Goal: Information Seeking & Learning: Learn about a topic

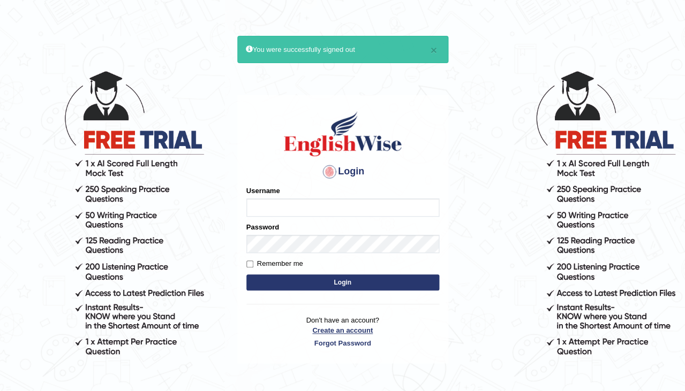
click at [342, 326] on link "Create an account" at bounding box center [342, 331] width 193 height 10
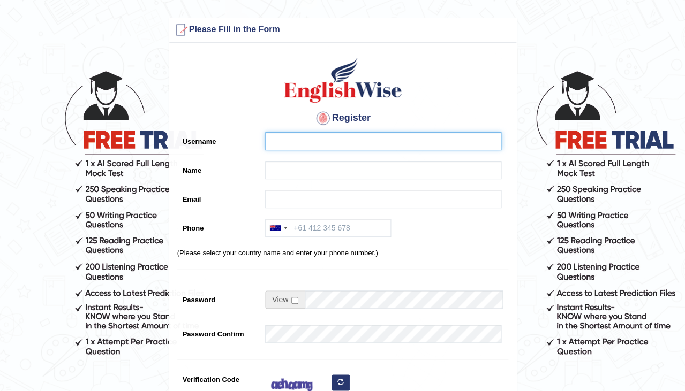
click at [286, 141] on input "Username" at bounding box center [383, 141] width 236 height 18
type input "0421563973"
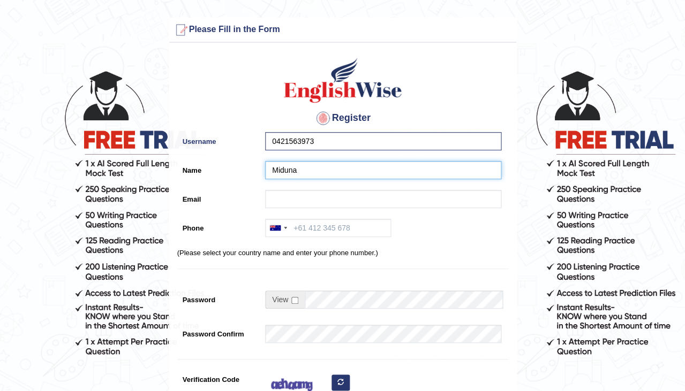
type input "Miduna"
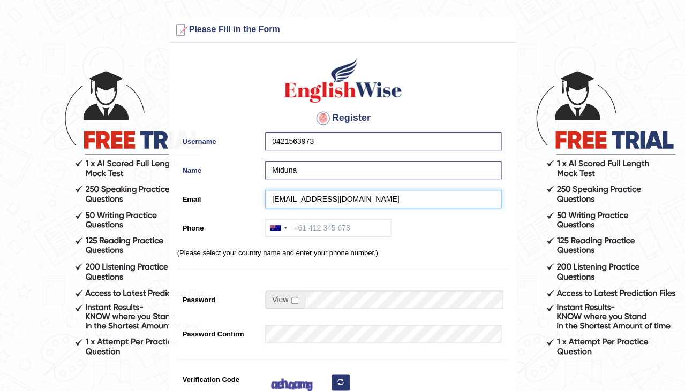
type input "midhunagovindaraj@gmail.com"
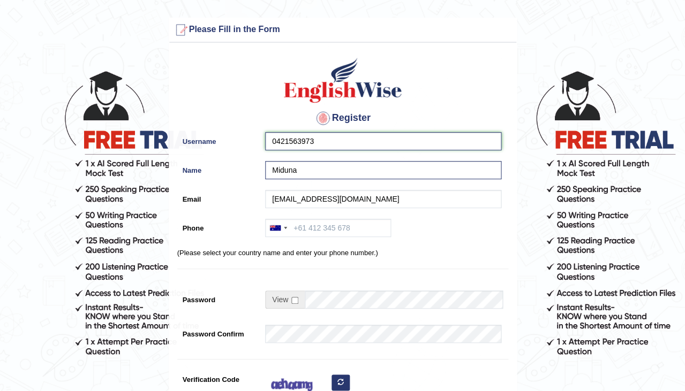
click at [332, 138] on input "0421563973" at bounding box center [383, 141] width 236 height 18
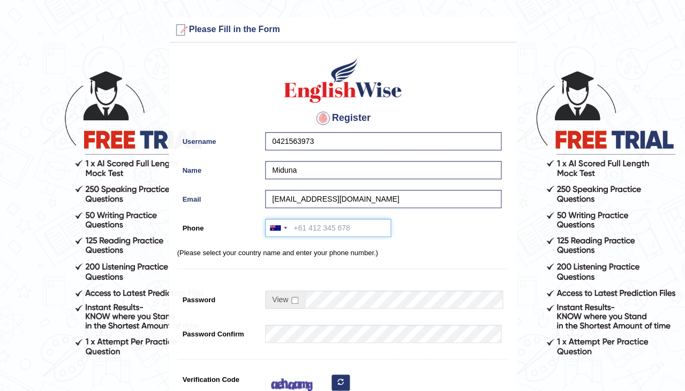
paste input "0421563973"
type input "0421563973"
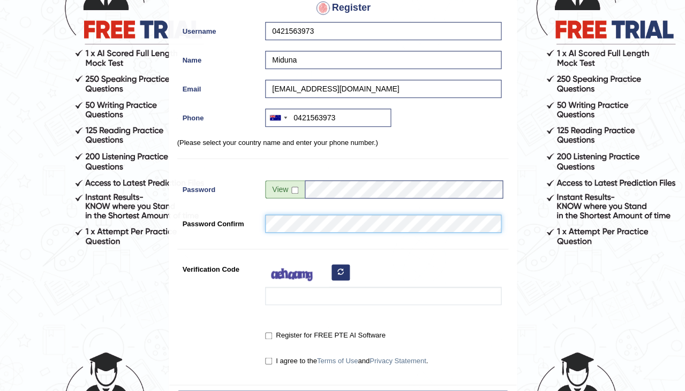
scroll to position [125, 0]
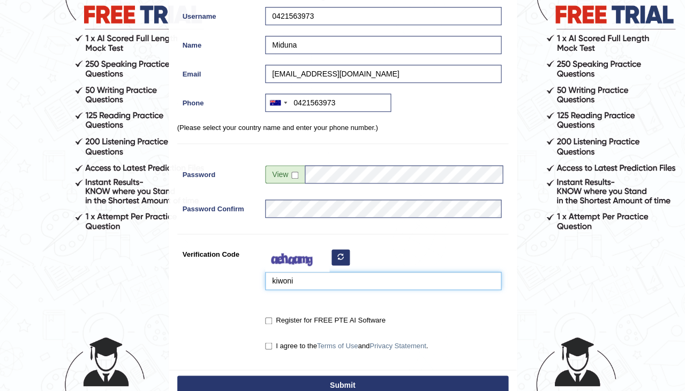
type input "kiwoni"
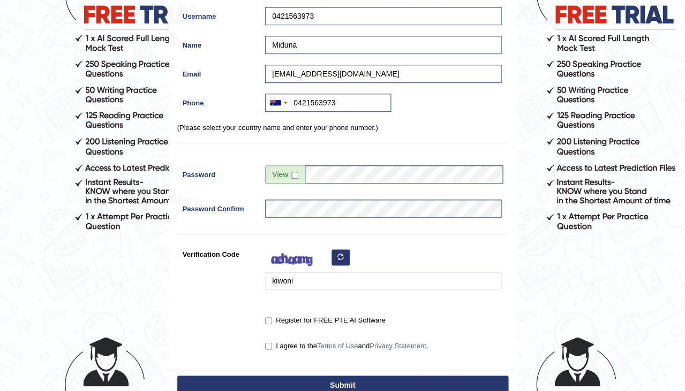
click at [267, 323] on label "Register for FREE PTE AI Software" at bounding box center [325, 320] width 120 height 11
click at [267, 323] on input "Register for FREE PTE AI Software" at bounding box center [268, 321] width 7 height 7
checkbox input "true"
click at [268, 343] on input "I agree to the Terms of Use and Privacy Statement ." at bounding box center [268, 346] width 7 height 7
checkbox input "true"
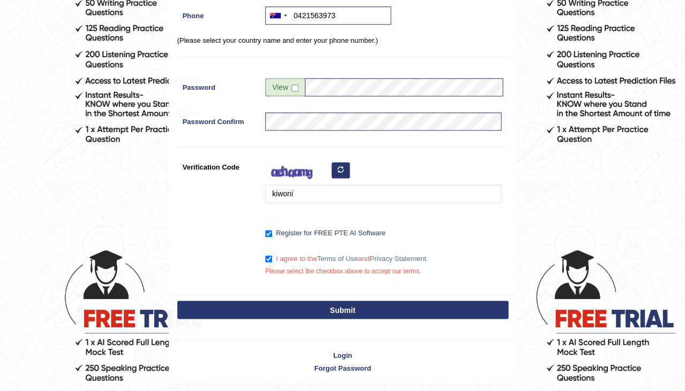
scroll to position [214, 0]
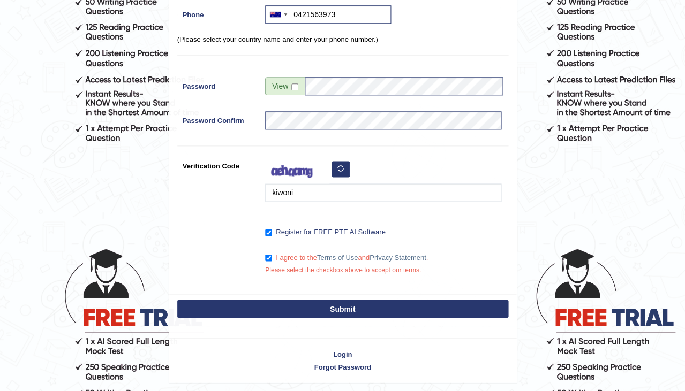
click at [327, 305] on button "Submit" at bounding box center [342, 309] width 331 height 18
type input "+61421563973"
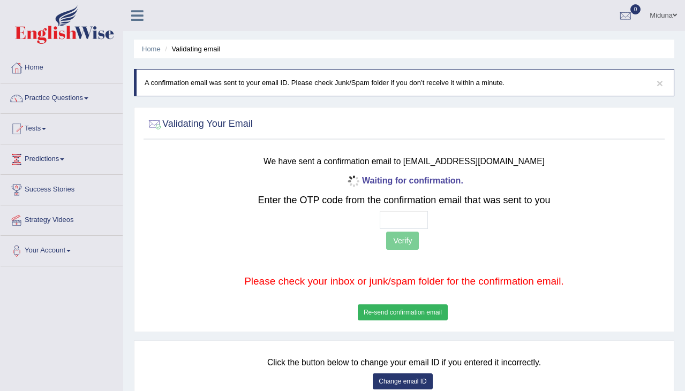
click at [392, 221] on input "text" at bounding box center [404, 220] width 48 height 18
type input "8 7 6 1"
click at [402, 245] on button "Verify" at bounding box center [402, 241] width 33 height 18
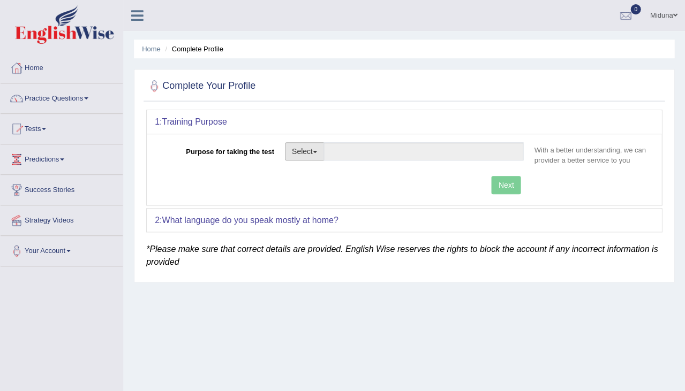
click at [314, 145] on button "Select" at bounding box center [304, 151] width 39 height 18
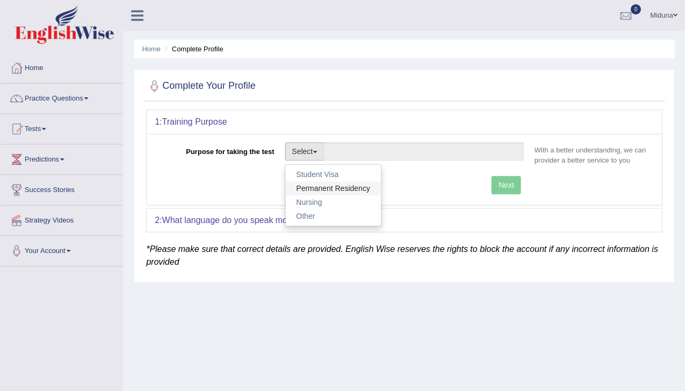
click at [318, 185] on link "Permanent Residency" at bounding box center [332, 189] width 95 height 14
type input "Permanent Residency"
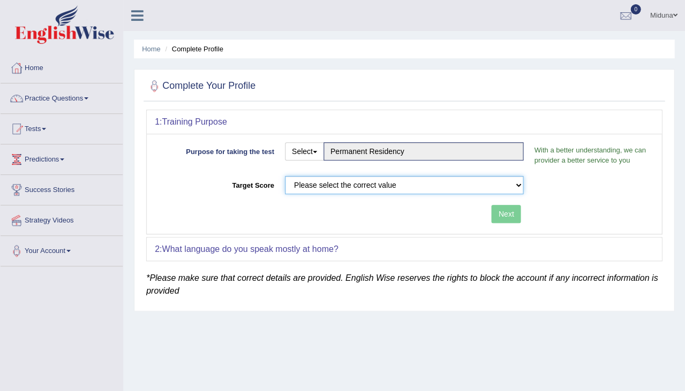
select select "79"
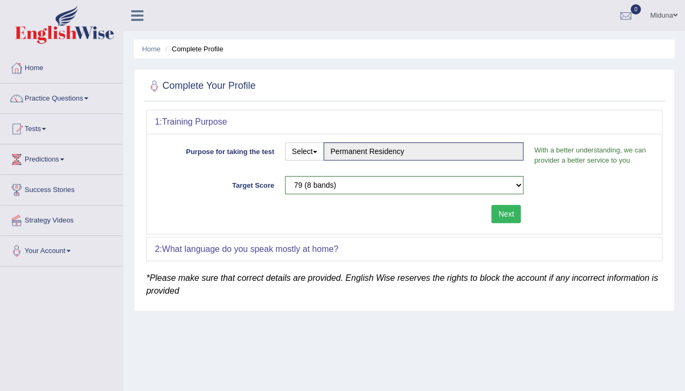
click at [497, 215] on button "Next" at bounding box center [505, 214] width 29 height 18
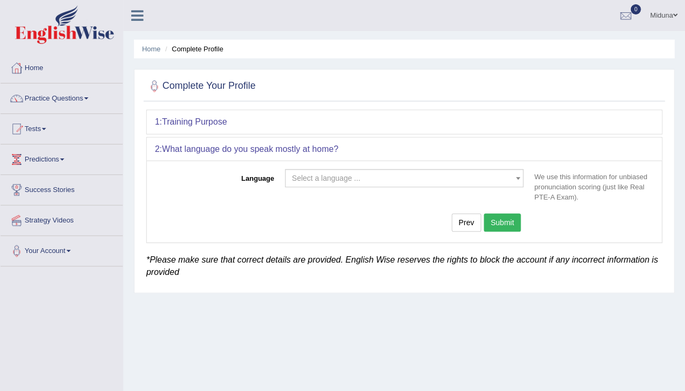
click at [415, 171] on span "Select a language ..." at bounding box center [404, 178] width 239 height 18
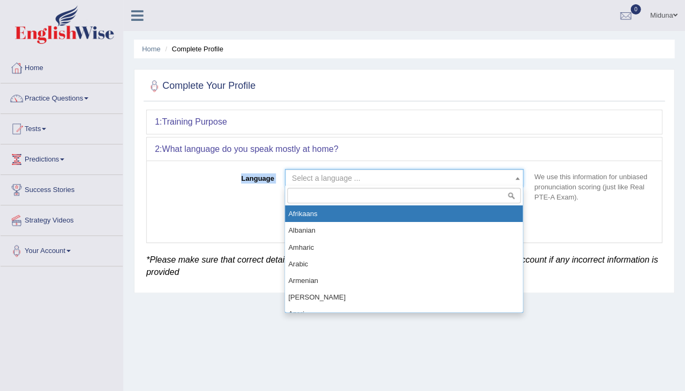
drag, startPoint x: 415, startPoint y: 171, endPoint x: 419, endPoint y: 165, distance: 7.3
click at [419, 161] on div "Language Select a language ... Afrikaans Albanian Amharic Arabic Armenian Ashan…" at bounding box center [404, 201] width 515 height 81
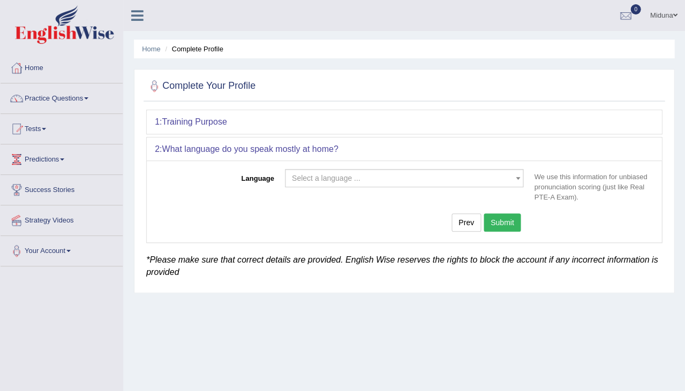
click at [418, 178] on span "Select a language ..." at bounding box center [401, 178] width 218 height 11
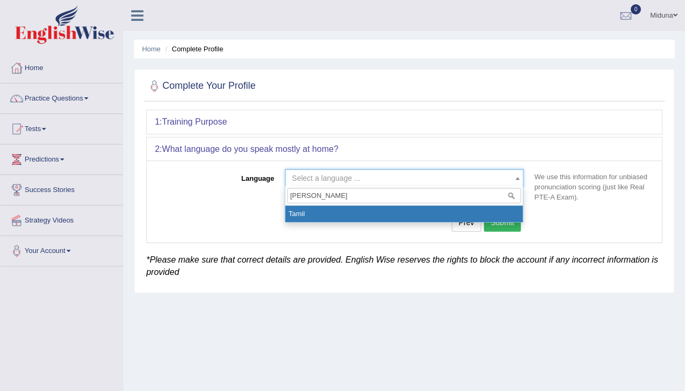
type input "Tamil"
select select "Tamil"
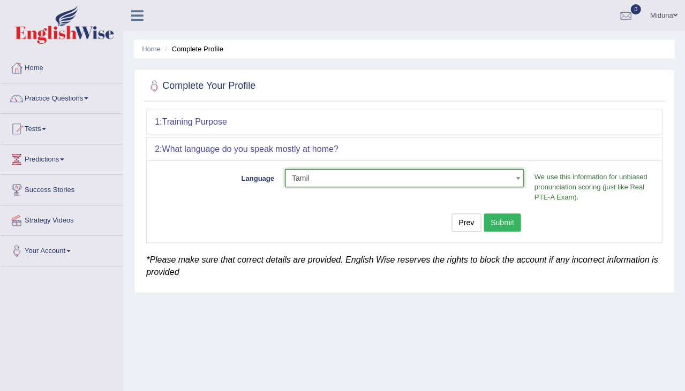
click at [496, 223] on button "Submit" at bounding box center [502, 223] width 37 height 18
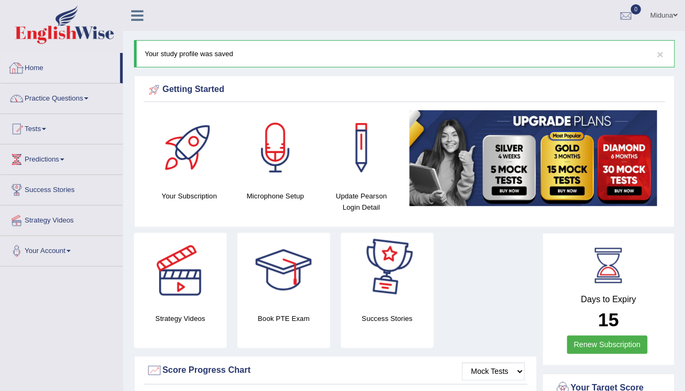
click at [74, 103] on link "Practice Questions" at bounding box center [62, 97] width 122 height 27
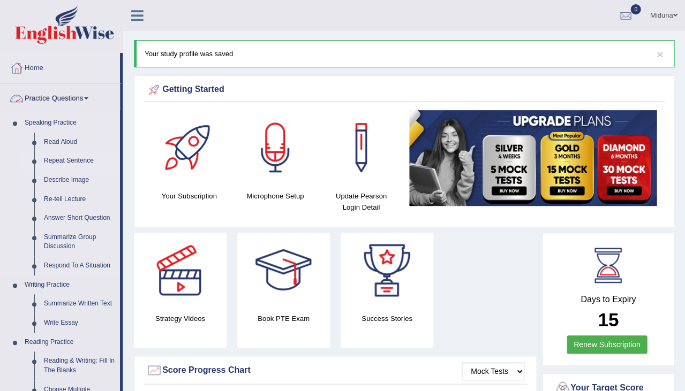
scroll to position [48, 0]
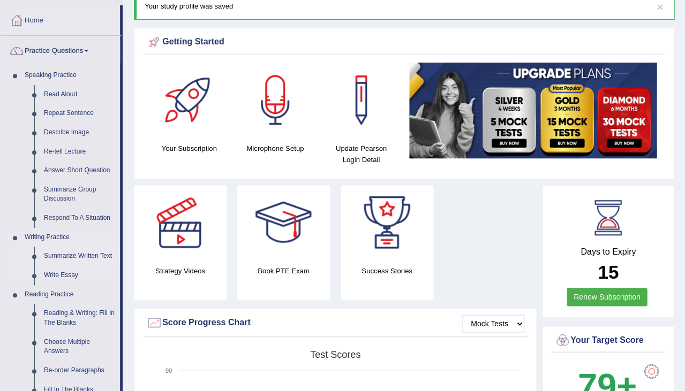
click at [82, 251] on link "Summarize Written Text" at bounding box center [79, 256] width 81 height 19
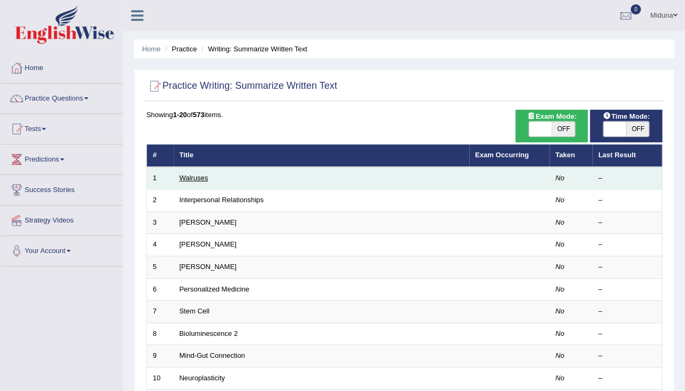
click at [202, 174] on link "Walruses" at bounding box center [193, 178] width 29 height 8
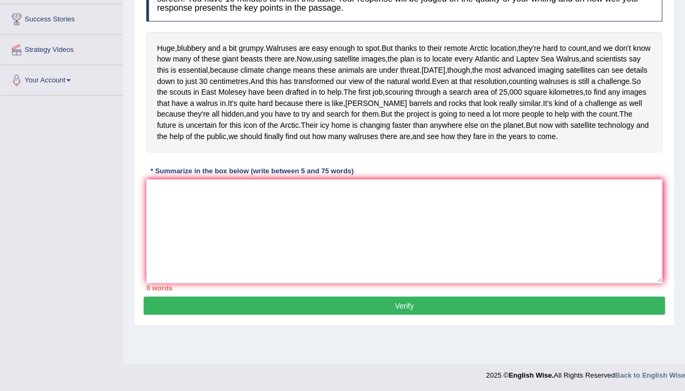
scroll to position [187, 0]
click at [225, 252] on textarea at bounding box center [404, 231] width 516 height 104
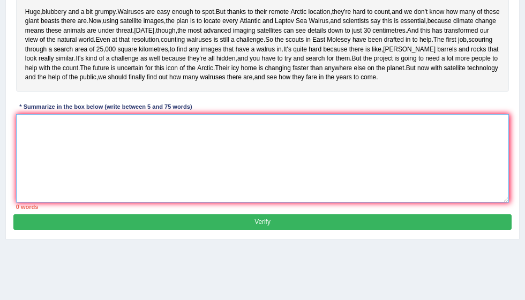
click at [84, 159] on textarea at bounding box center [262, 158] width 493 height 88
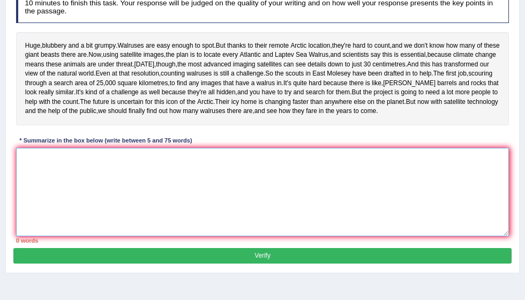
scroll to position [152, 0]
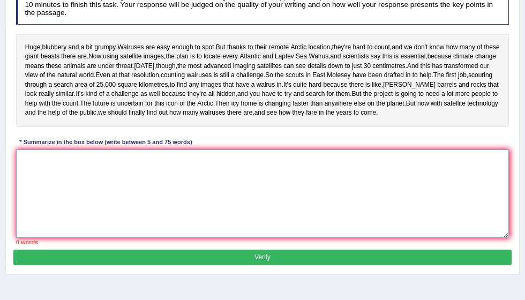
click at [71, 200] on textarea at bounding box center [262, 193] width 493 height 88
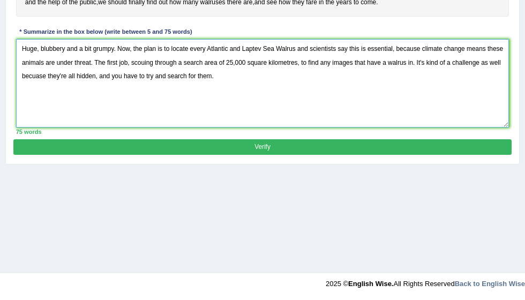
scroll to position [262, 0]
type textarea "Huge, blubbery and a bit grumpy. Now, the plan is to locate every Atlantic and …"
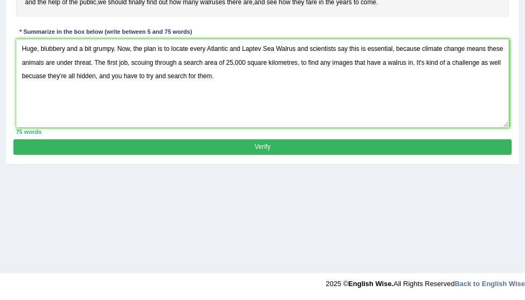
click at [271, 155] on button "Verify" at bounding box center [261, 147] width 497 height 16
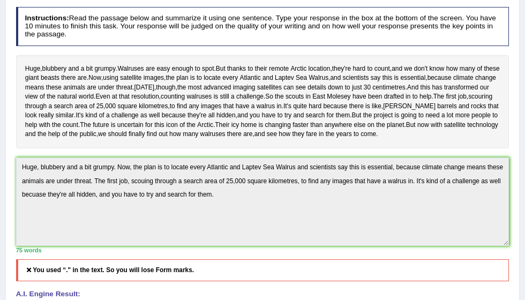
scroll to position [126, 0]
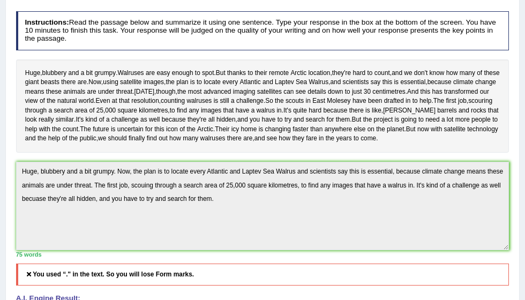
click at [269, 200] on div "Instructions: Read the passage below and summarize it using one sentence. Type …" at bounding box center [261, 223] width 497 height 433
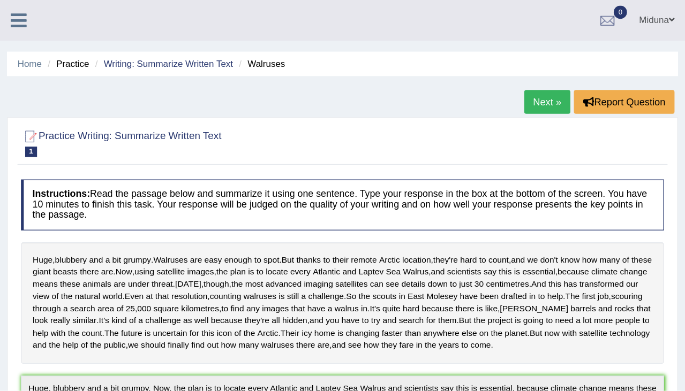
scroll to position [0, 0]
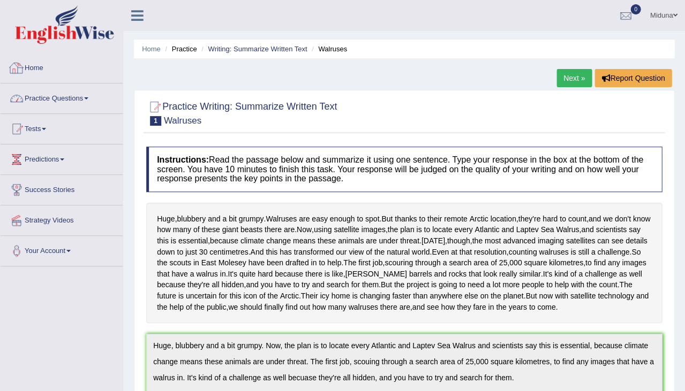
click at [61, 97] on link "Practice Questions" at bounding box center [62, 97] width 122 height 27
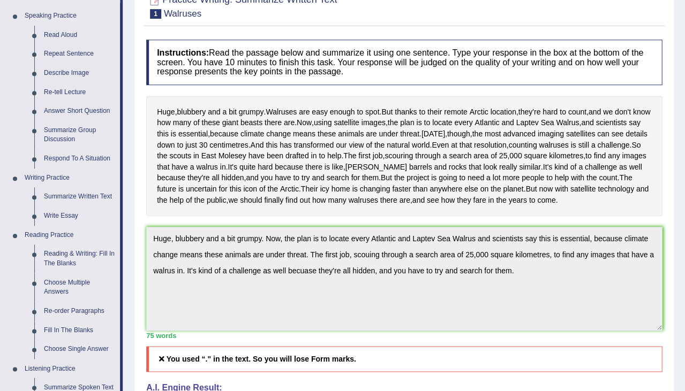
scroll to position [109, 0]
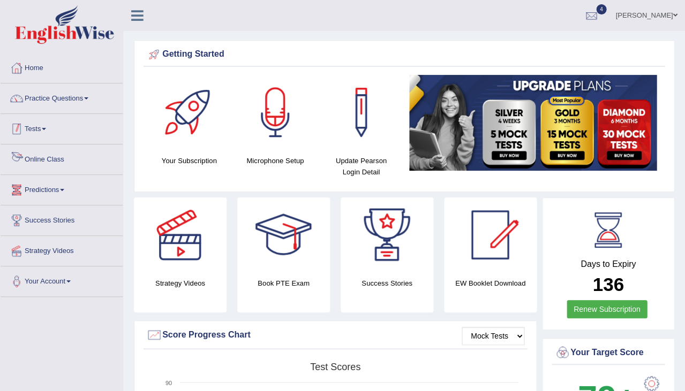
click at [39, 155] on link "Online Class" at bounding box center [62, 158] width 122 height 27
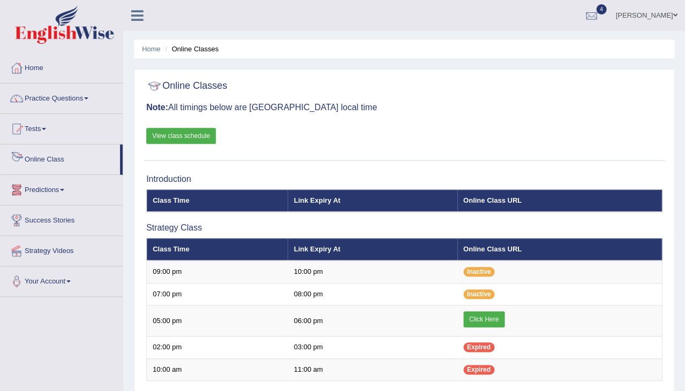
click at [189, 131] on link "View class schedule" at bounding box center [181, 136] width 70 height 16
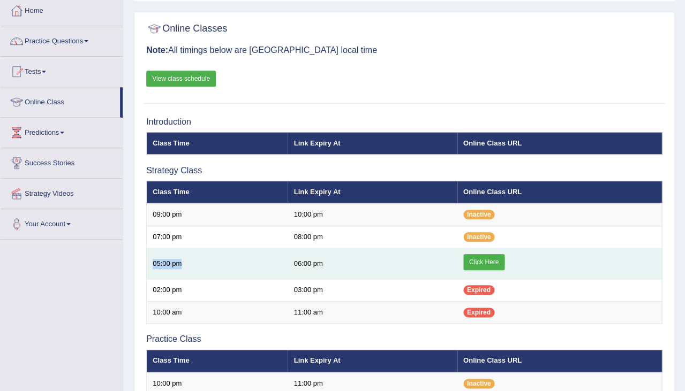
drag, startPoint x: 152, startPoint y: 261, endPoint x: 240, endPoint y: 261, distance: 87.8
click at [243, 261] on td "05:00 pm" at bounding box center [217, 263] width 141 height 31
drag, startPoint x: 296, startPoint y: 260, endPoint x: 335, endPoint y: 260, distance: 39.1
click at [336, 260] on td "06:00 pm" at bounding box center [372, 263] width 169 height 31
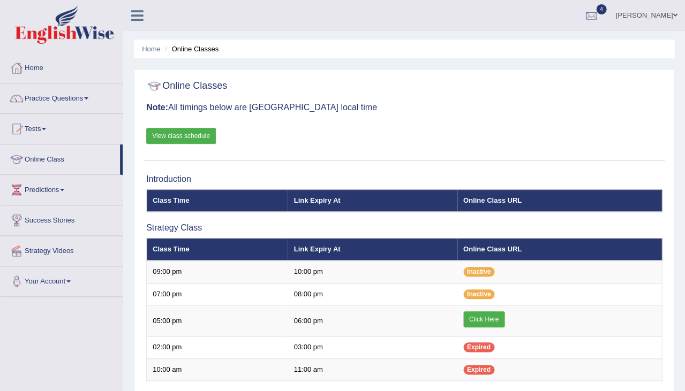
scroll to position [57, 0]
click at [657, 14] on link "Jasmeet Kaur" at bounding box center [646, 14] width 78 height 28
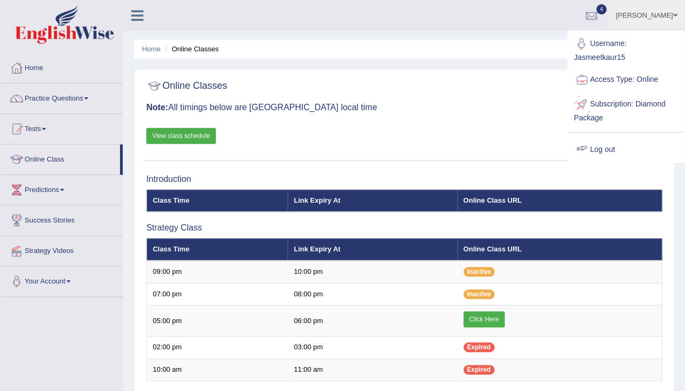
click at [608, 153] on link "Log out" at bounding box center [626, 150] width 116 height 25
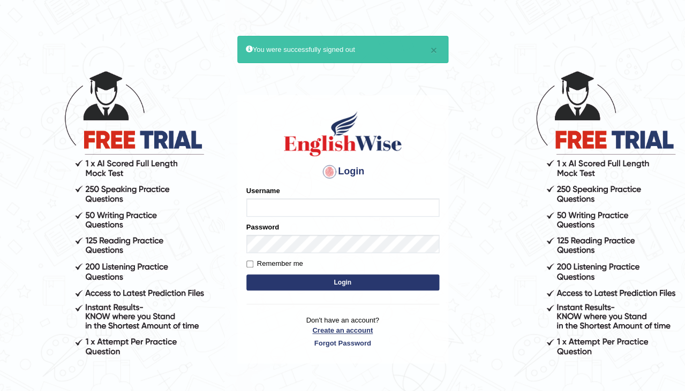
click at [357, 326] on link "Create an account" at bounding box center [342, 331] width 193 height 10
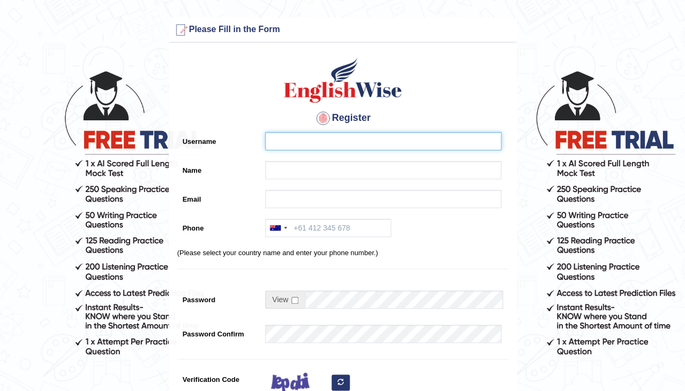
click at [307, 150] on input "Username" at bounding box center [383, 141] width 236 height 18
type input "0401461179"
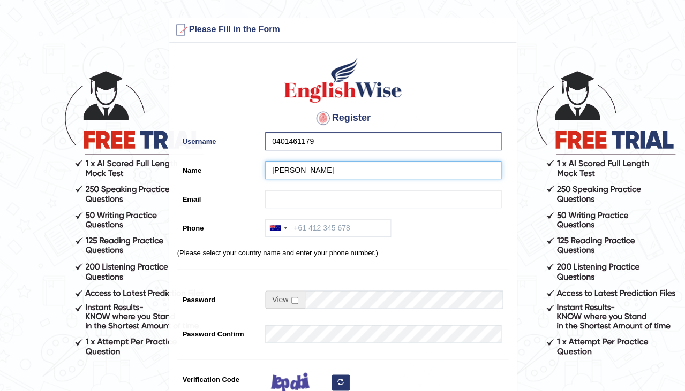
type input "[PERSON_NAME]"
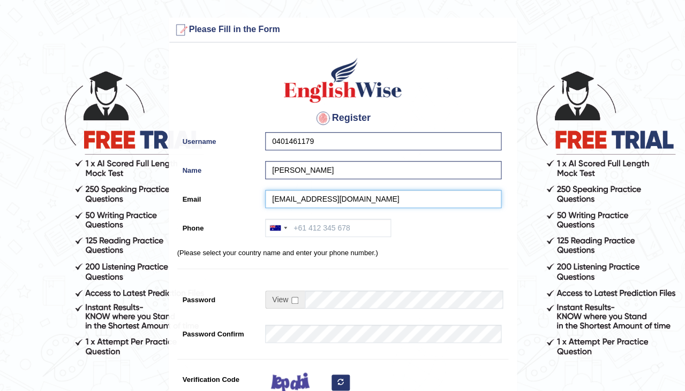
type input "brettio79@outlook.com"
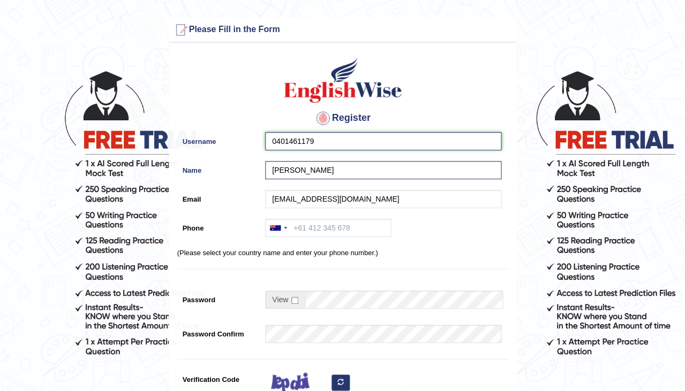
click at [326, 142] on input "0401461179" at bounding box center [383, 141] width 236 height 18
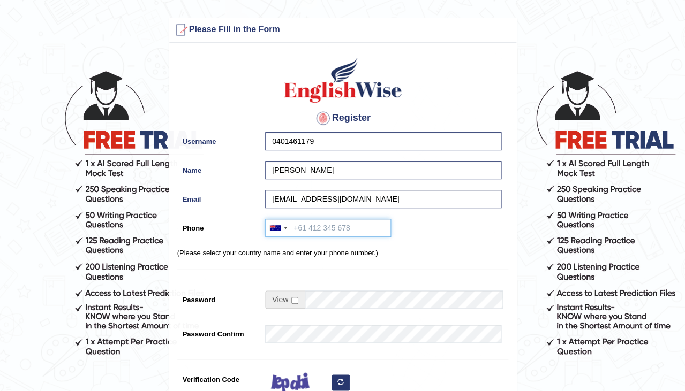
paste input "0401461179"
type input "0401461179"
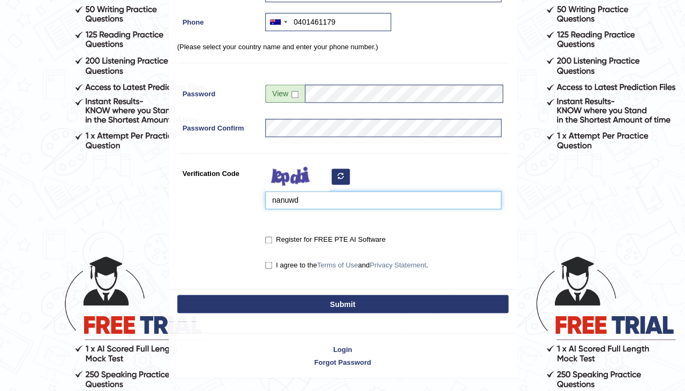
scroll to position [213, 0]
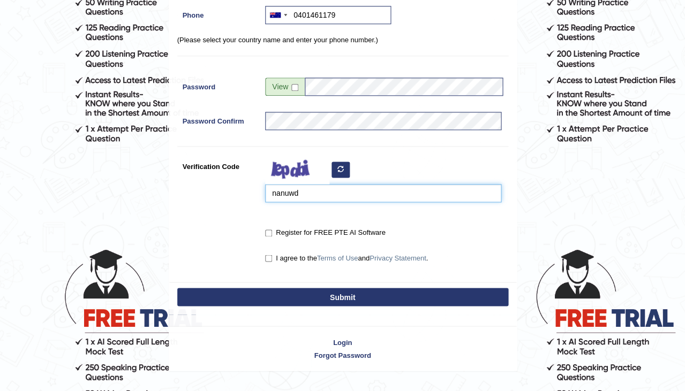
type input "nanuwd"
click at [266, 230] on input "Register for FREE PTE AI Software" at bounding box center [268, 233] width 7 height 7
click at [269, 232] on input "Register for FREE PTE AI Software" at bounding box center [268, 233] width 7 height 7
checkbox input "false"
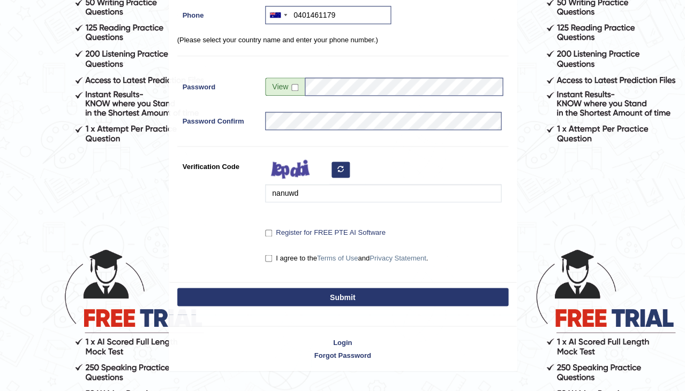
click at [269, 256] on input "I agree to the Terms of Use and Privacy Statement ." at bounding box center [268, 258] width 7 height 7
checkbox input "true"
click at [269, 235] on input "Register for FREE PTE AI Software" at bounding box center [268, 233] width 7 height 7
checkbox input "true"
click at [307, 291] on button "Submit" at bounding box center [342, 297] width 331 height 18
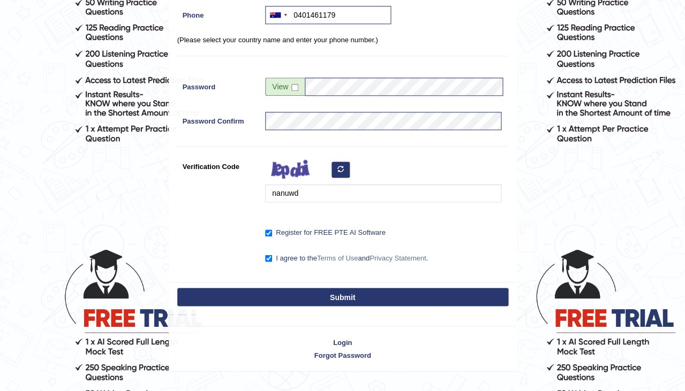
type input "+61401461179"
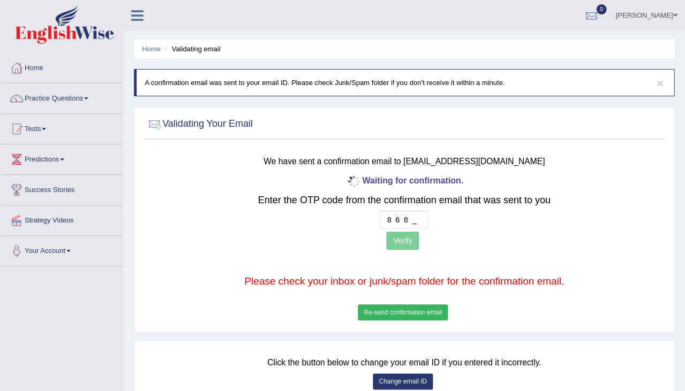
type input "8 6 8 2"
click at [407, 232] on button "Verify" at bounding box center [402, 241] width 33 height 18
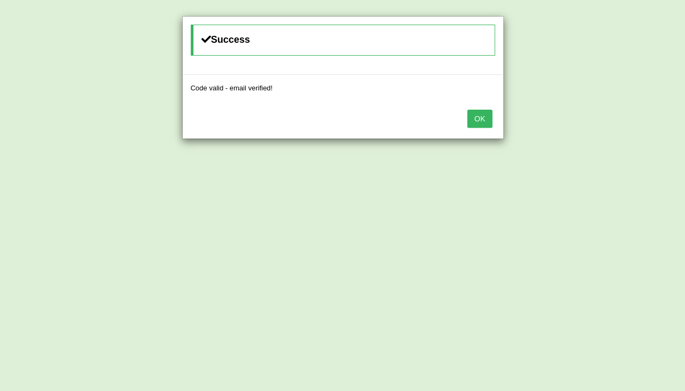
click at [485, 126] on button "OK" at bounding box center [479, 119] width 25 height 18
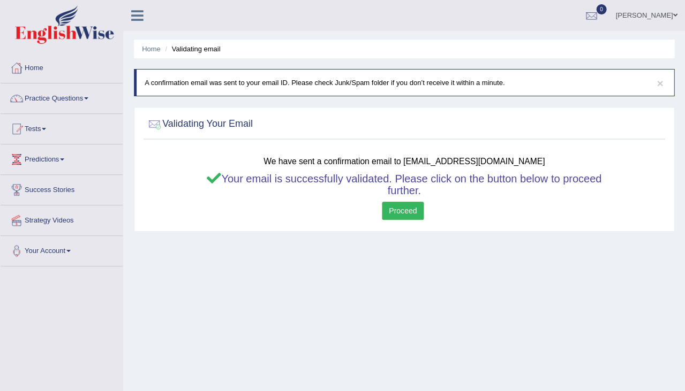
click at [401, 208] on link "Proceed" at bounding box center [403, 211] width 42 height 18
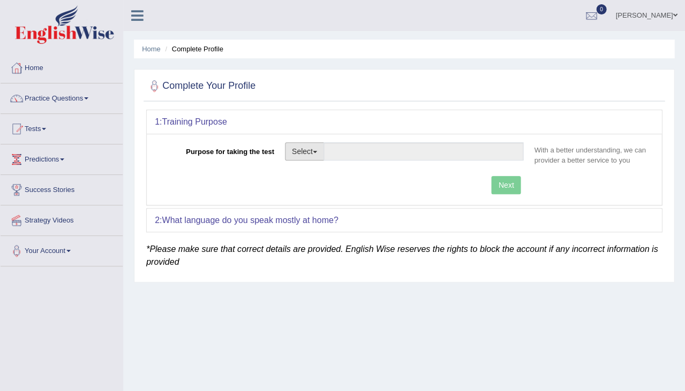
click at [314, 153] on button "Select" at bounding box center [304, 151] width 39 height 18
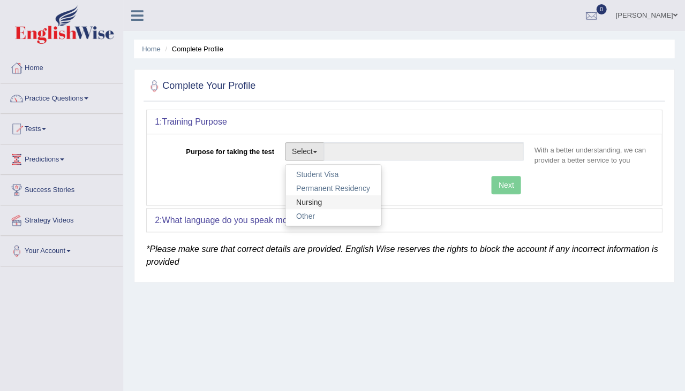
click at [313, 201] on link "Nursing" at bounding box center [332, 202] width 95 height 14
type input "Nursing"
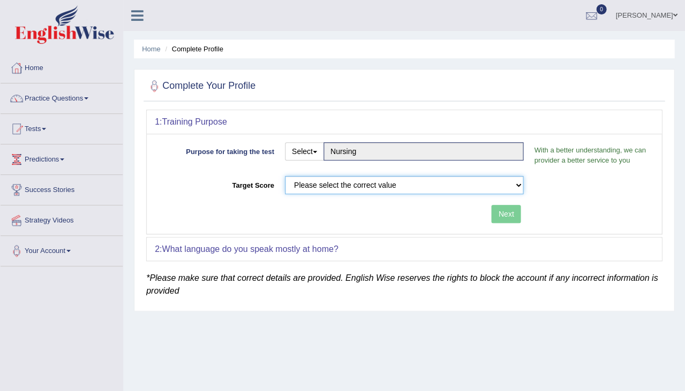
select select "65"
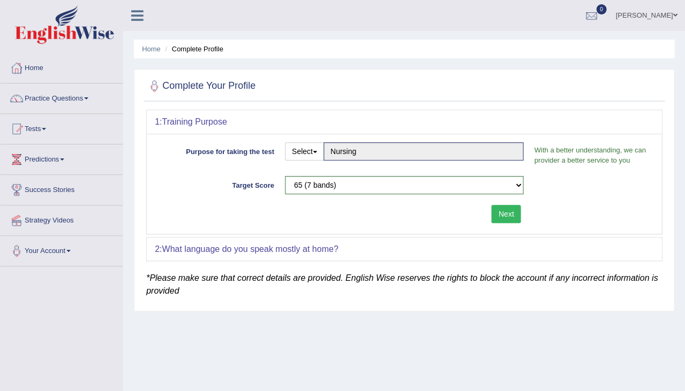
click at [517, 209] on button "Next" at bounding box center [505, 214] width 29 height 18
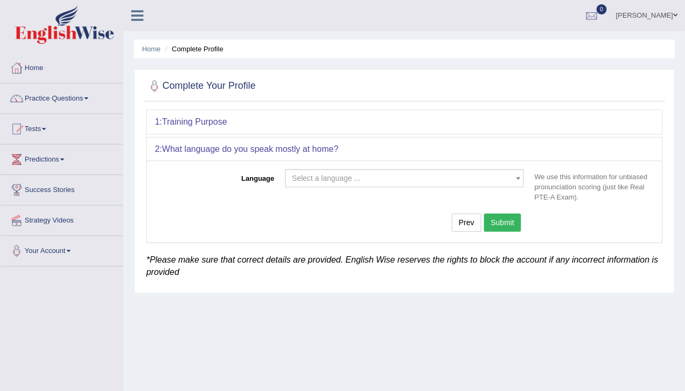
click at [385, 184] on span "Select a language ..." at bounding box center [404, 178] width 239 height 18
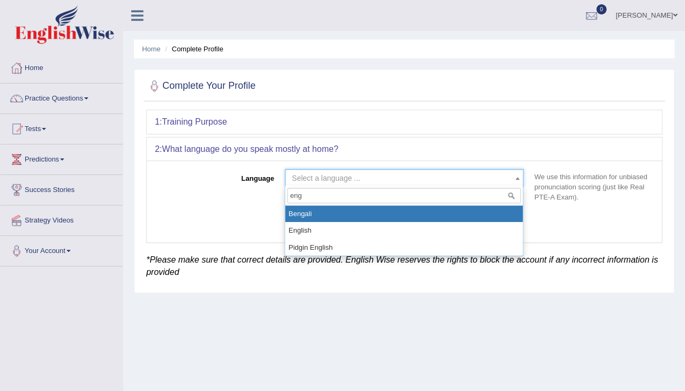
type input "engl"
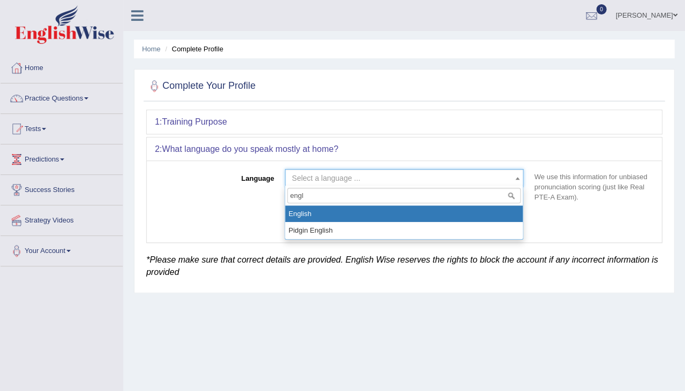
select select "English"
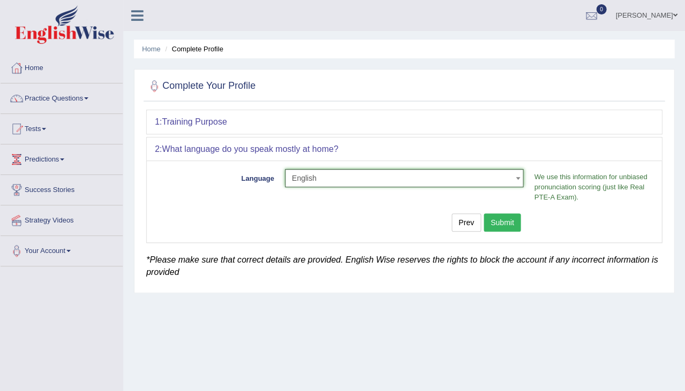
click at [503, 215] on button "Submit" at bounding box center [502, 223] width 37 height 18
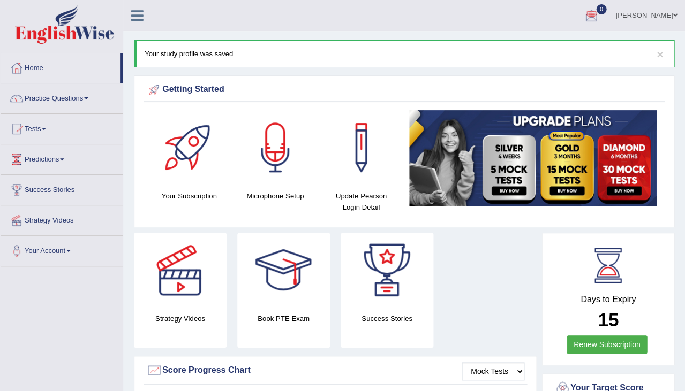
drag, startPoint x: 658, startPoint y: 19, endPoint x: 658, endPoint y: 27, distance: 8.6
click at [658, 19] on link "Alessio" at bounding box center [646, 14] width 78 height 28
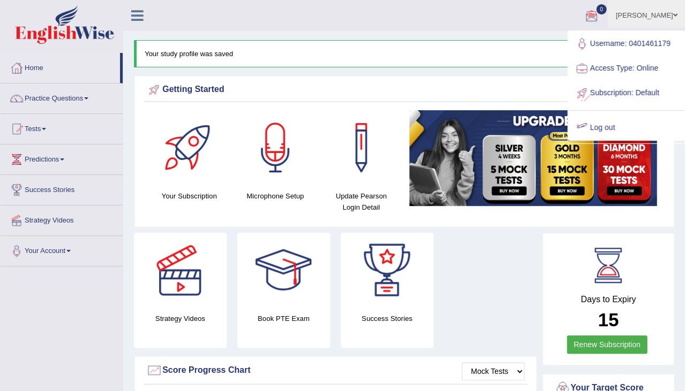
click at [615, 120] on link "Log out" at bounding box center [626, 128] width 116 height 25
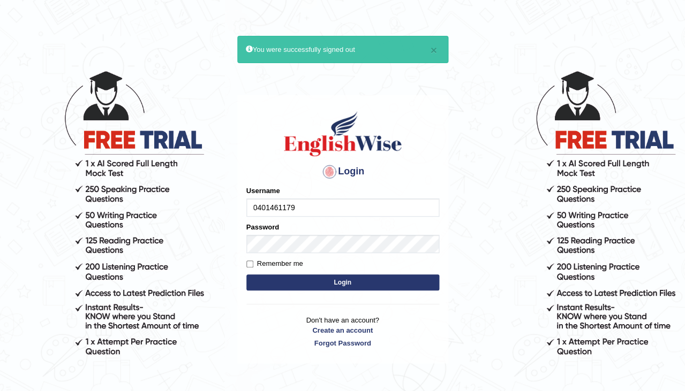
click at [318, 203] on input "0401461179" at bounding box center [342, 208] width 193 height 18
type input "0401461179"
click at [310, 272] on form "Please fix the following errors: Username 0401461179 Password Remember me Login" at bounding box center [342, 240] width 193 height 108
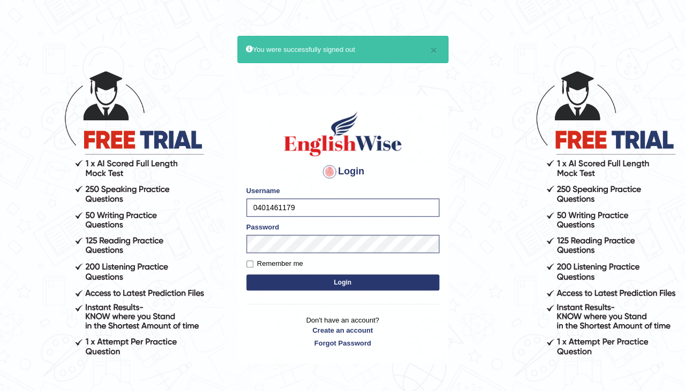
click at [311, 282] on button "Login" at bounding box center [342, 283] width 193 height 16
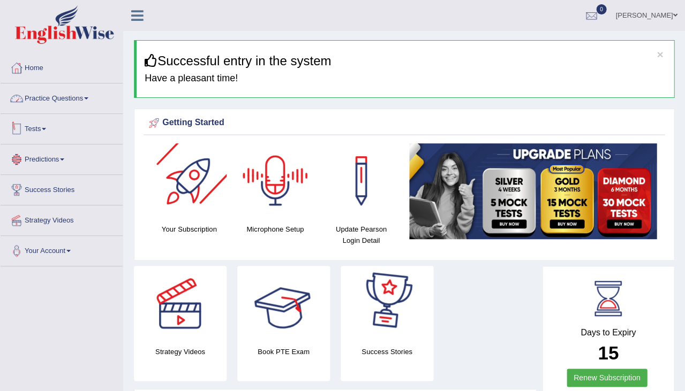
click at [43, 97] on link "Practice Questions" at bounding box center [62, 97] width 122 height 27
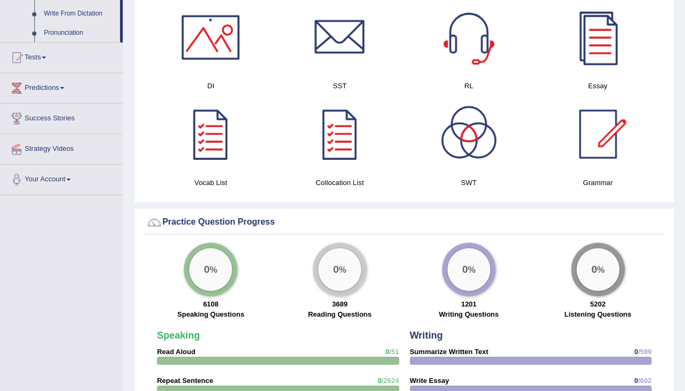
scroll to position [644, 0]
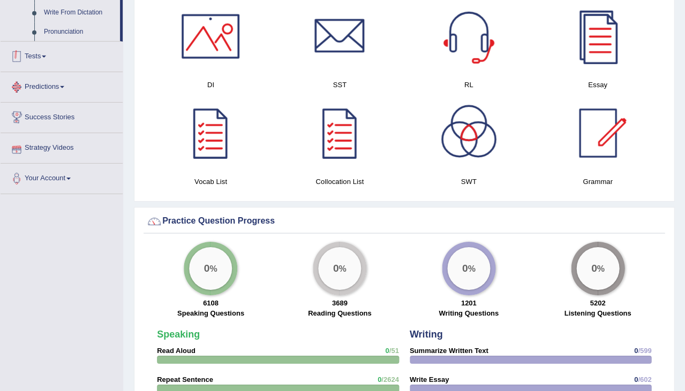
click at [31, 64] on link "Tests" at bounding box center [62, 55] width 122 height 27
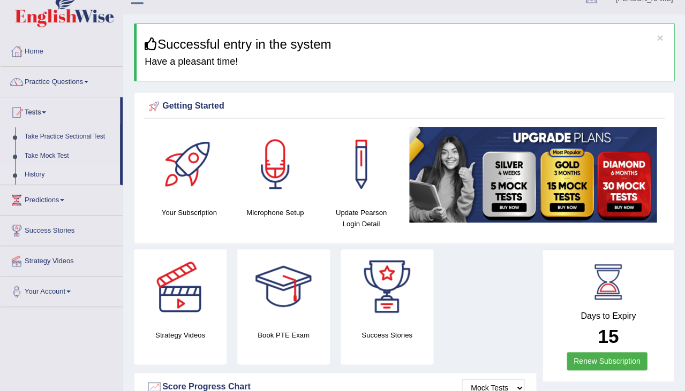
scroll to position [16, 0]
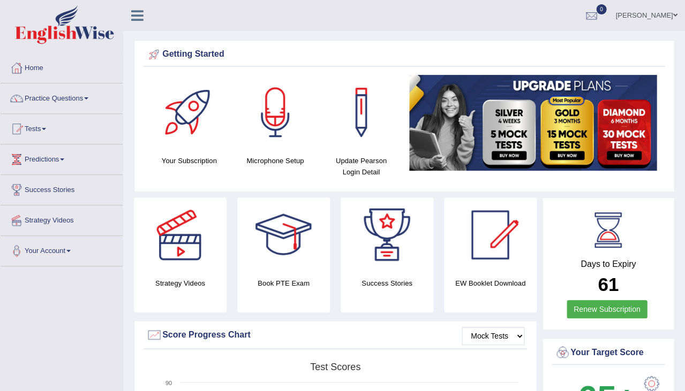
click at [59, 218] on link "Strategy Videos" at bounding box center [62, 219] width 122 height 27
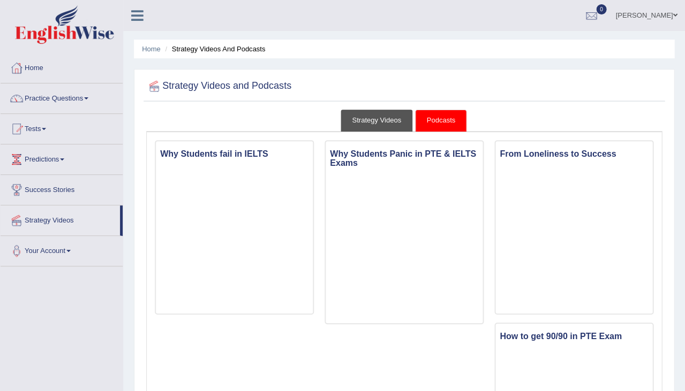
click at [379, 120] on link "Strategy Videos" at bounding box center [377, 121] width 72 height 22
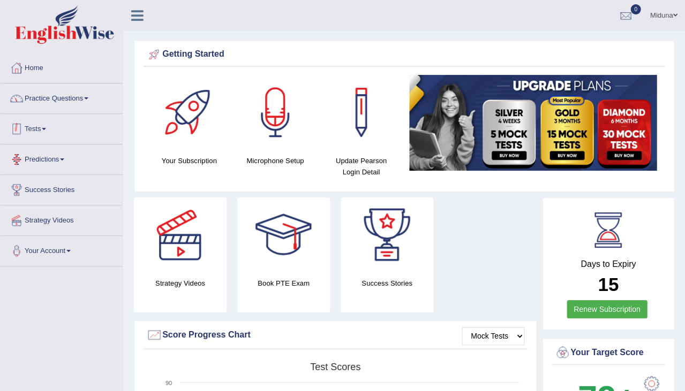
click at [61, 100] on link "Practice Questions" at bounding box center [62, 97] width 122 height 27
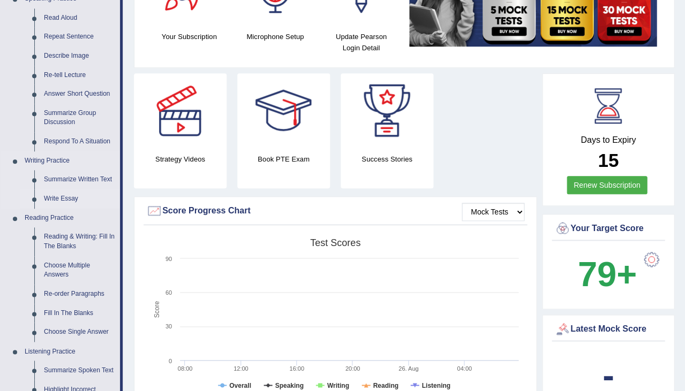
scroll to position [127, 0]
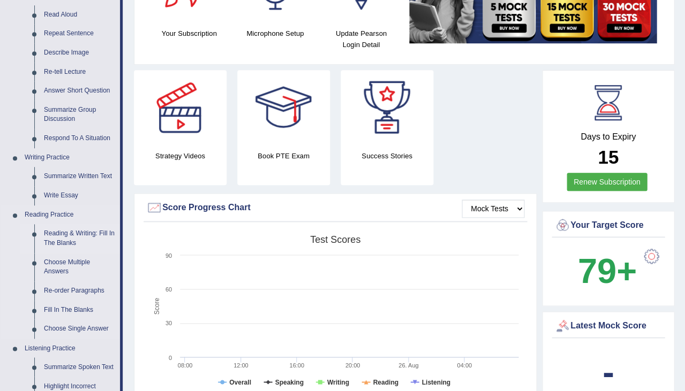
click at [78, 235] on link "Reading & Writing: Fill In The Blanks" at bounding box center [79, 238] width 81 height 28
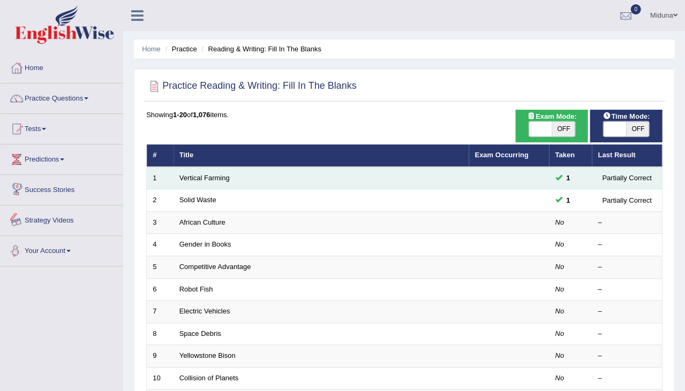
click at [221, 181] on td "Vertical Farming" at bounding box center [321, 178] width 295 height 22
click at [223, 175] on link "Vertical Farming" at bounding box center [204, 178] width 50 height 8
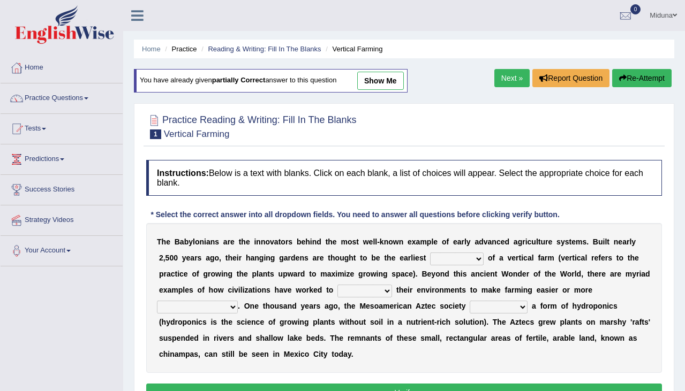
click at [379, 91] on div "You have already given partially correct answer to this question show me" at bounding box center [271, 81] width 274 height 24
click at [385, 82] on link "show me" at bounding box center [380, 81] width 47 height 18
select select "protocol"
select select "manipulate"
select select "productive"
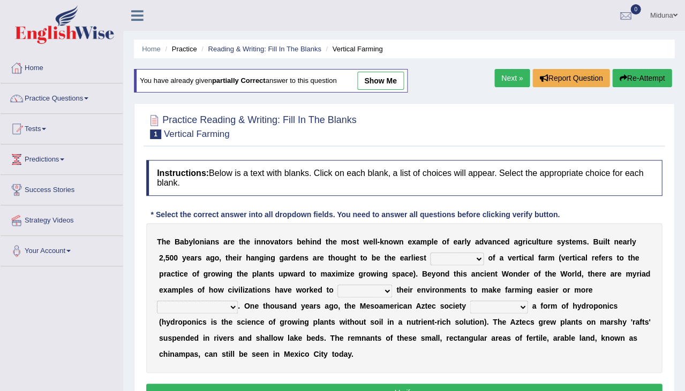
select select "engineered"
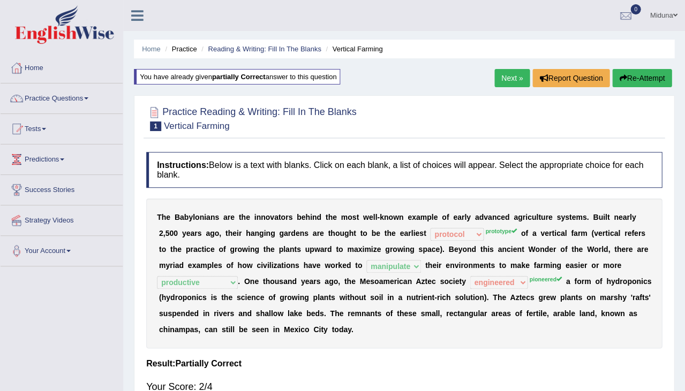
click at [504, 71] on link "Next »" at bounding box center [511, 78] width 35 height 18
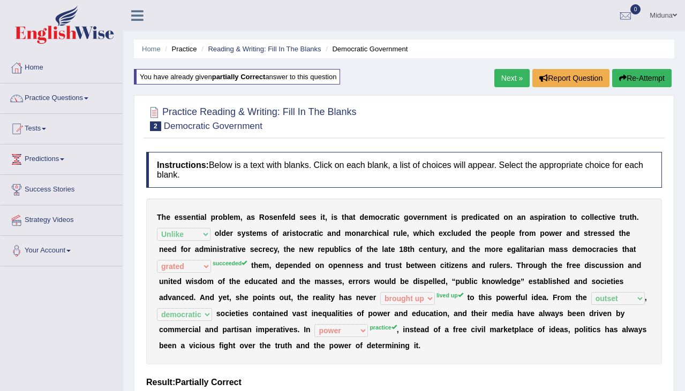
select select "Unlike"
select select "grated"
select select "brought up"
select select "outset"
select select "democratic"
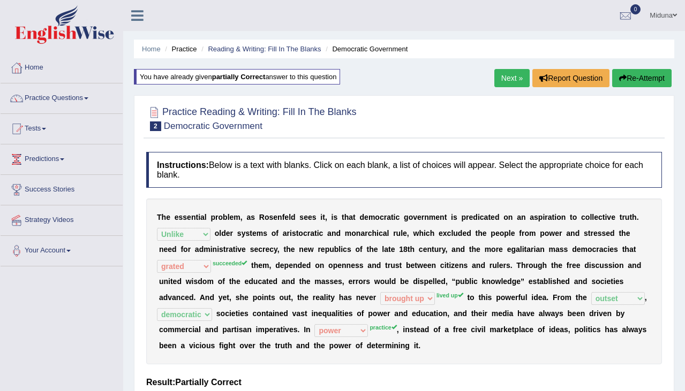
select select "power"
click at [508, 85] on link "Next »" at bounding box center [511, 78] width 35 height 18
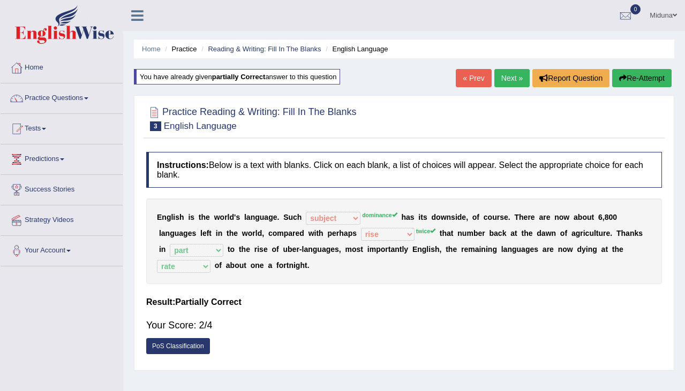
select select "subject"
select select "rise"
select select "part"
select select "rate"
click at [63, 97] on link "Practice Questions" at bounding box center [62, 97] width 122 height 27
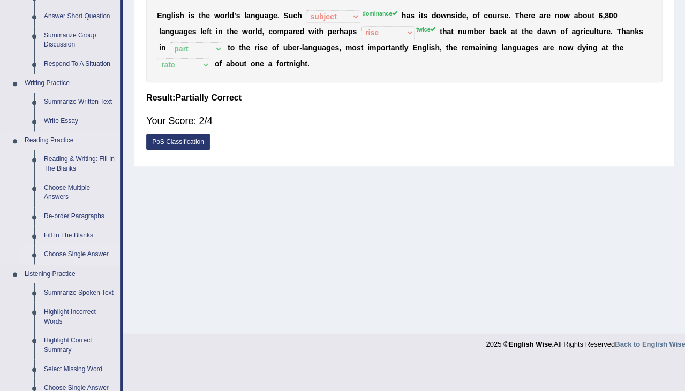
scroll to position [200, 0]
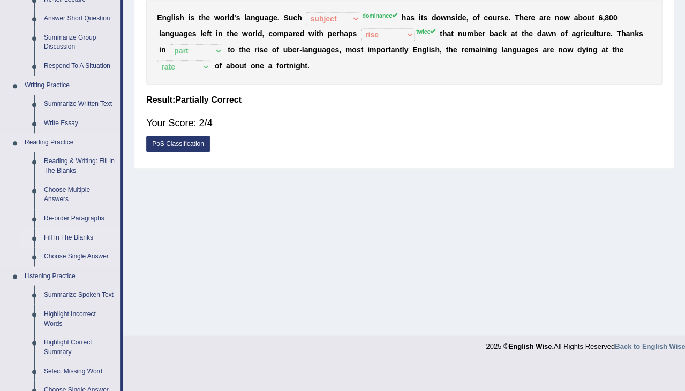
click at [67, 233] on link "Fill In The Blanks" at bounding box center [79, 238] width 81 height 19
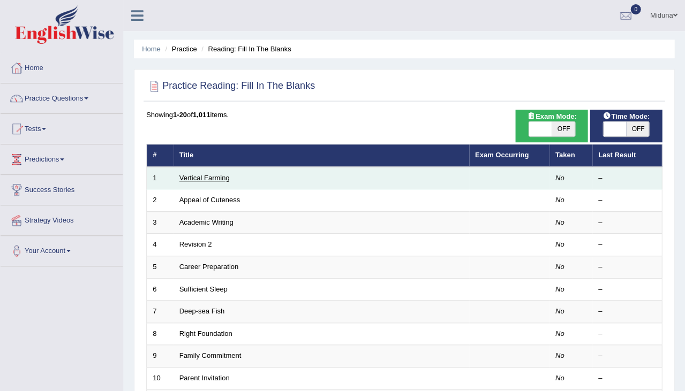
click at [222, 178] on link "Vertical Farming" at bounding box center [204, 178] width 50 height 8
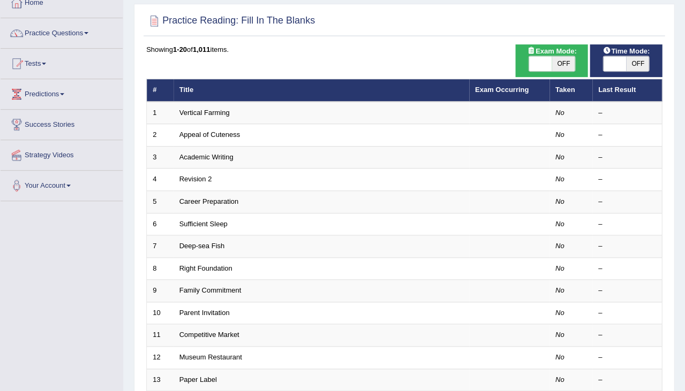
scroll to position [64, 0]
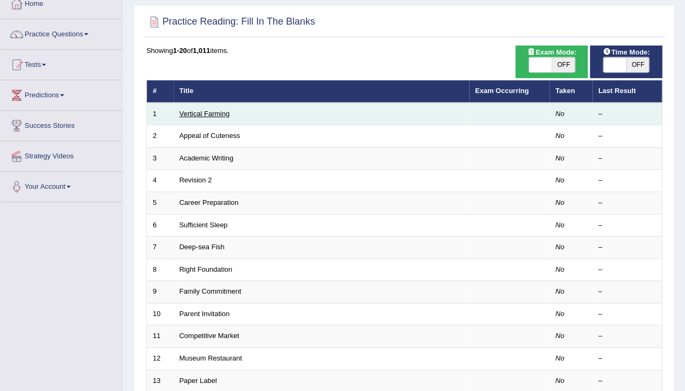
click at [195, 110] on link "Vertical Farming" at bounding box center [204, 114] width 50 height 8
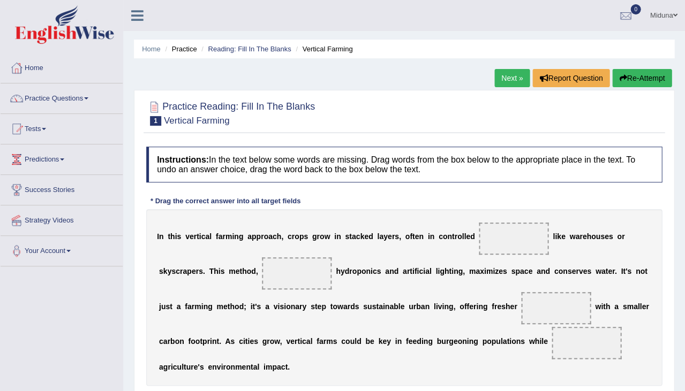
click at [506, 69] on link "Next »" at bounding box center [511, 78] width 35 height 18
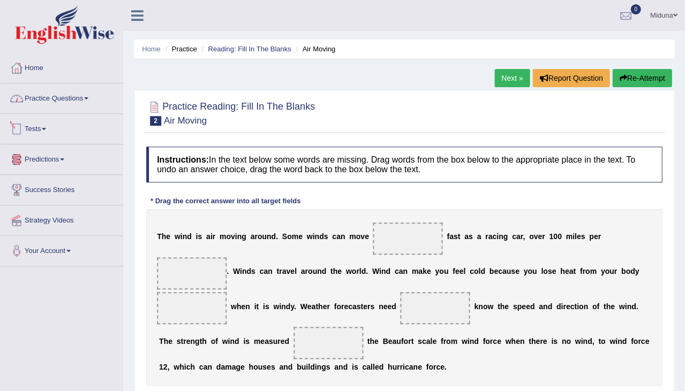
click at [48, 95] on link "Practice Questions" at bounding box center [62, 97] width 122 height 27
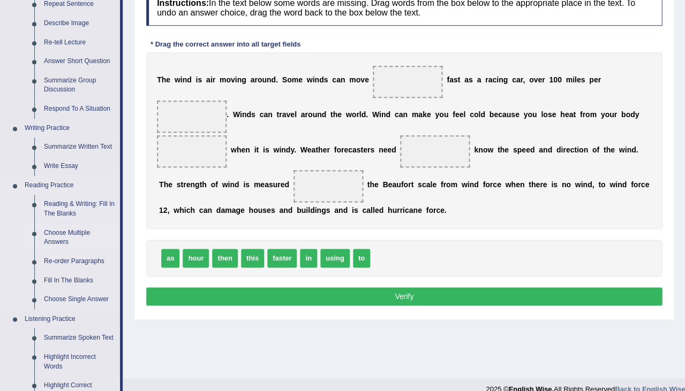
scroll to position [171, 0]
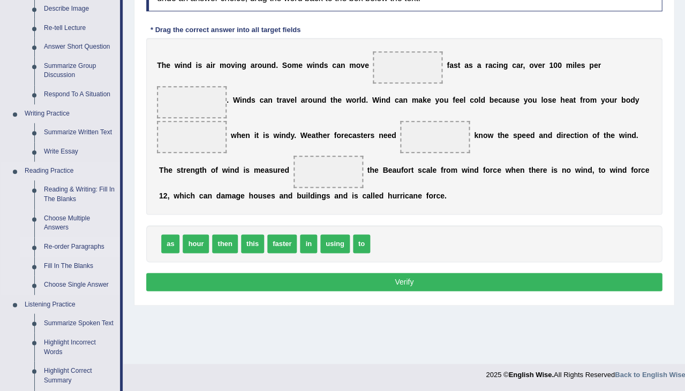
click at [78, 243] on link "Re-order Paragraphs" at bounding box center [79, 247] width 81 height 19
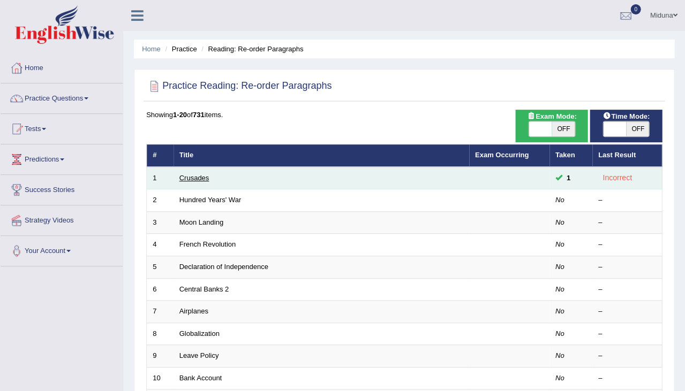
click at [199, 177] on link "Crusades" at bounding box center [194, 178] width 30 height 8
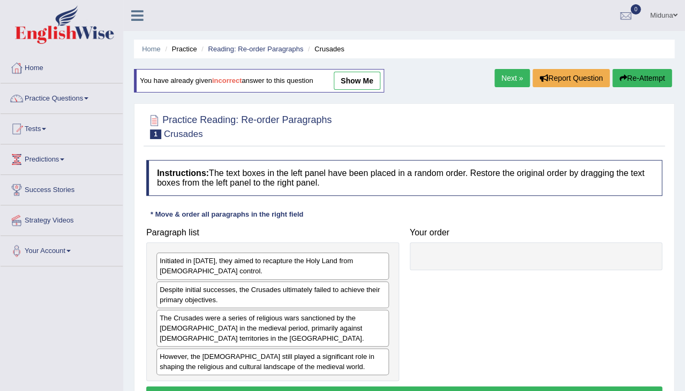
click at [362, 75] on link "show me" at bounding box center [357, 81] width 47 height 18
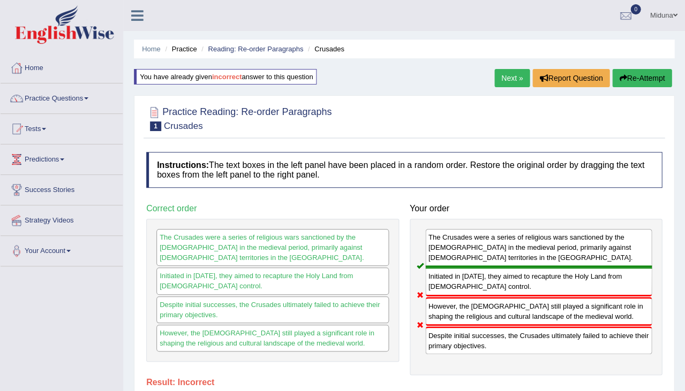
click at [506, 73] on link "Next »" at bounding box center [511, 78] width 35 height 18
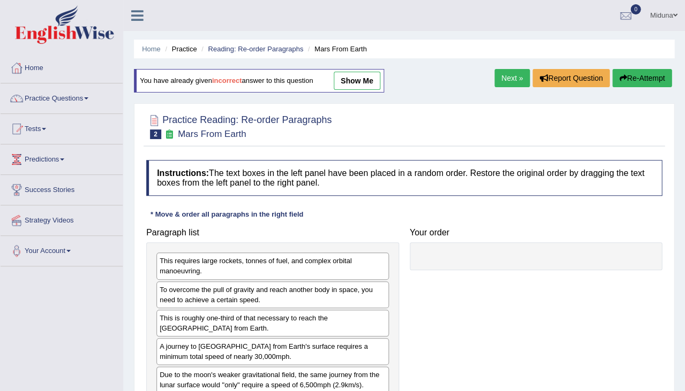
click at [360, 84] on link "show me" at bounding box center [357, 81] width 47 height 18
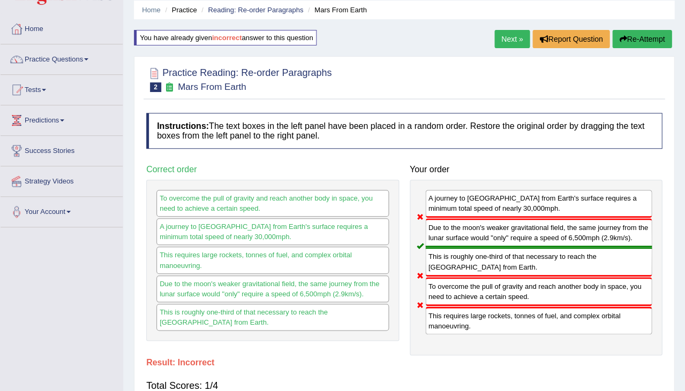
scroll to position [31, 0]
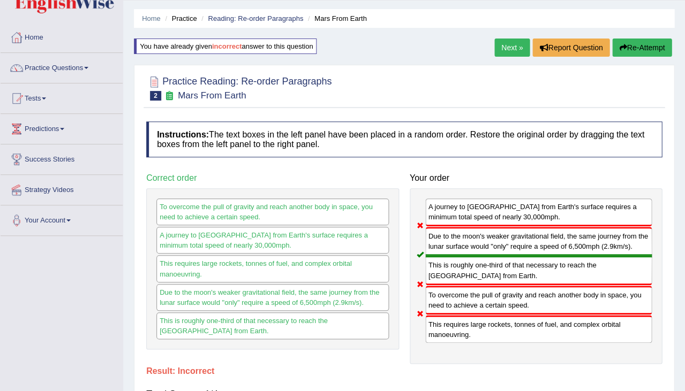
click at [512, 48] on link "Next »" at bounding box center [511, 48] width 35 height 18
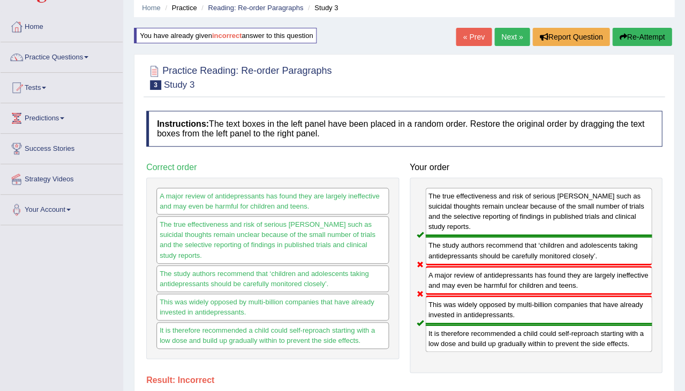
scroll to position [41, 0]
click at [503, 28] on link "Next »" at bounding box center [511, 37] width 35 height 18
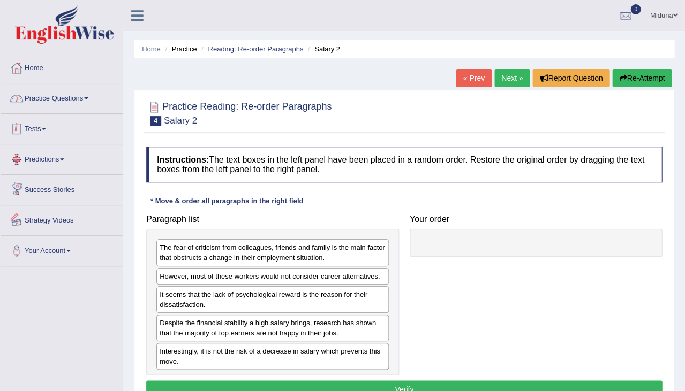
click at [61, 94] on link "Practice Questions" at bounding box center [62, 97] width 122 height 27
